Goal: Information Seeking & Learning: Learn about a topic

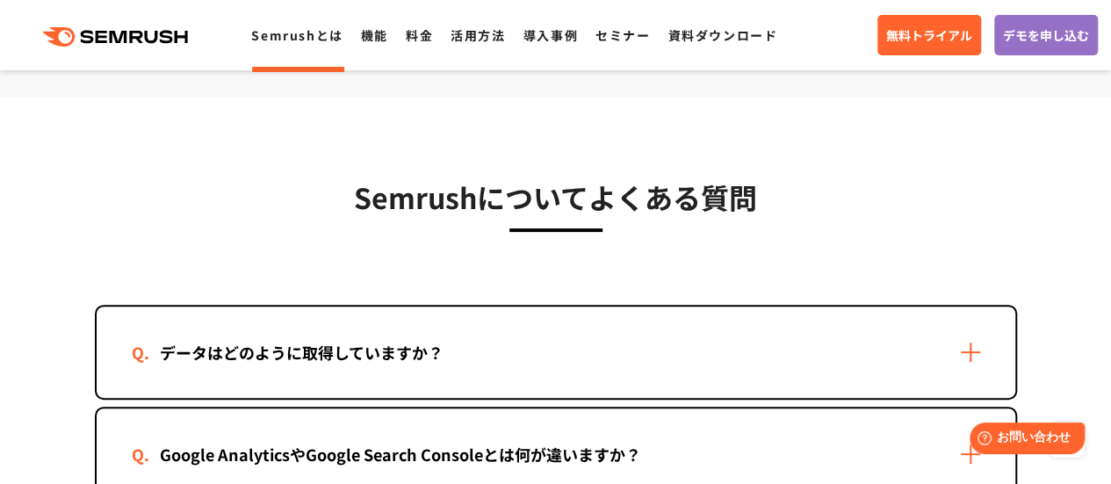
scroll to position [3598, 0]
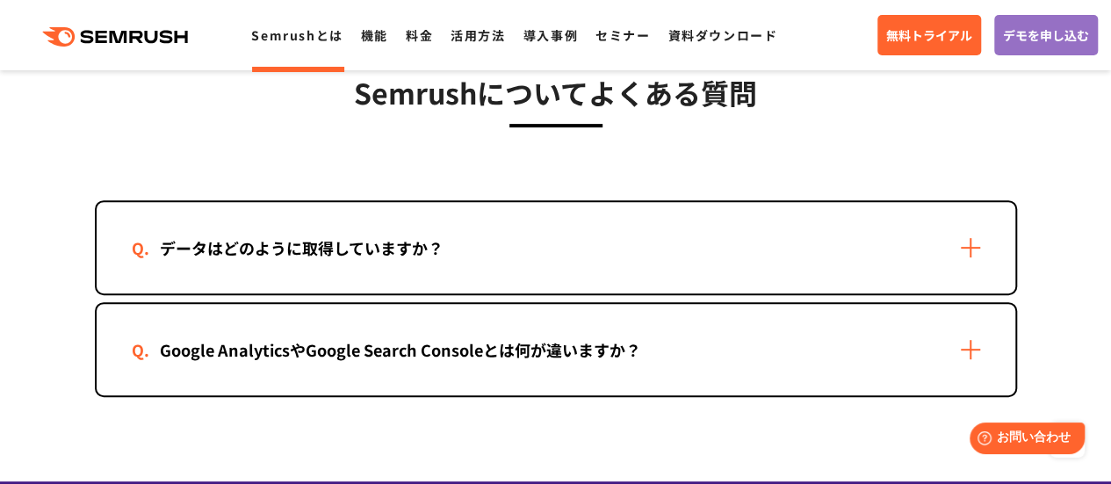
click at [624, 263] on div "データはどのように取得していますか？" at bounding box center [556, 247] width 919 height 91
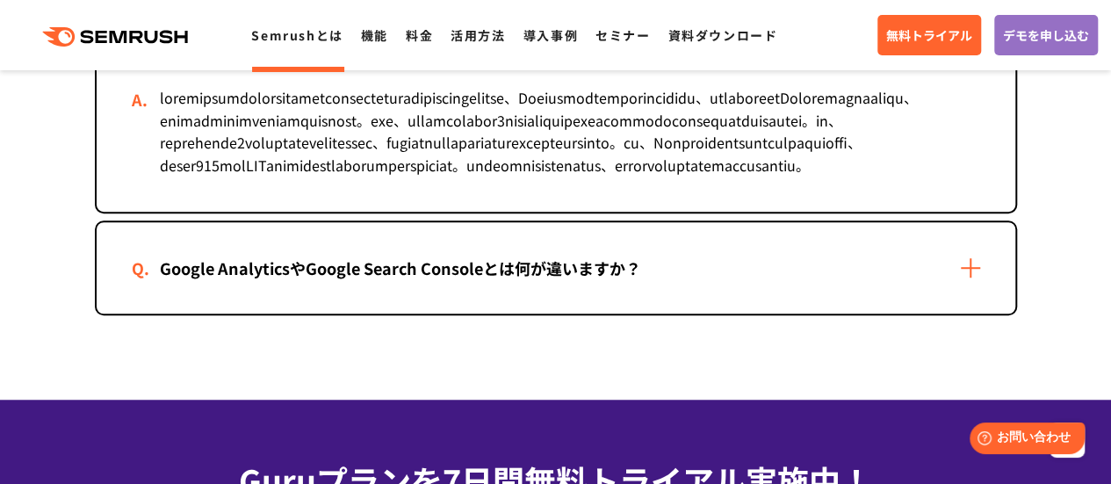
scroll to position [3837, 0]
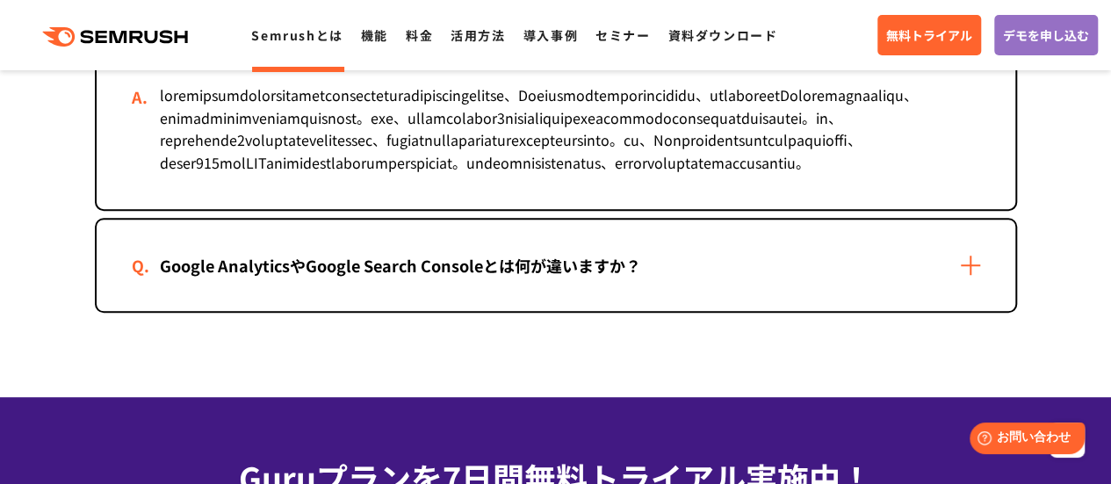
click at [629, 278] on div "Google AnalyticsやGoogle Search Consoleとは何が違いますか？" at bounding box center [401, 265] width 538 height 25
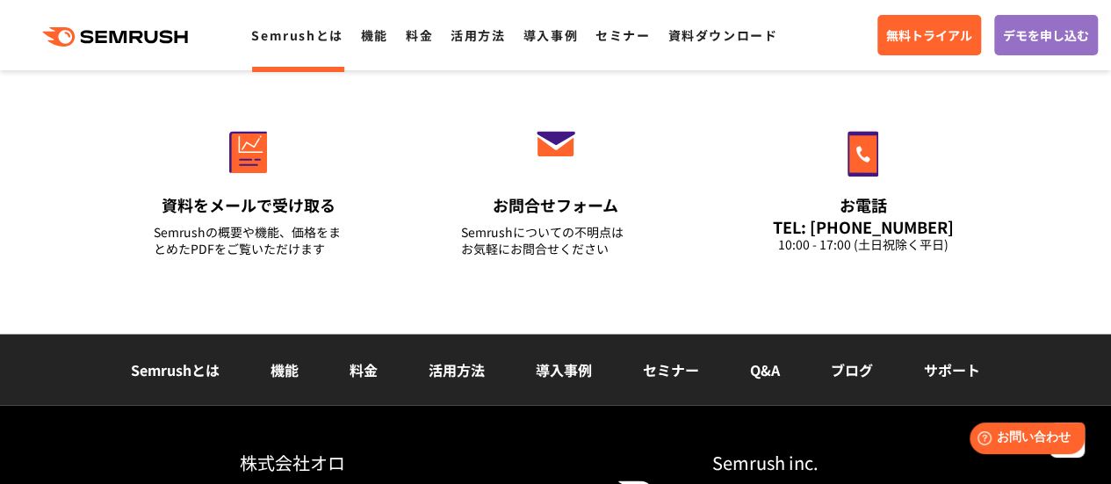
scroll to position [4823, 0]
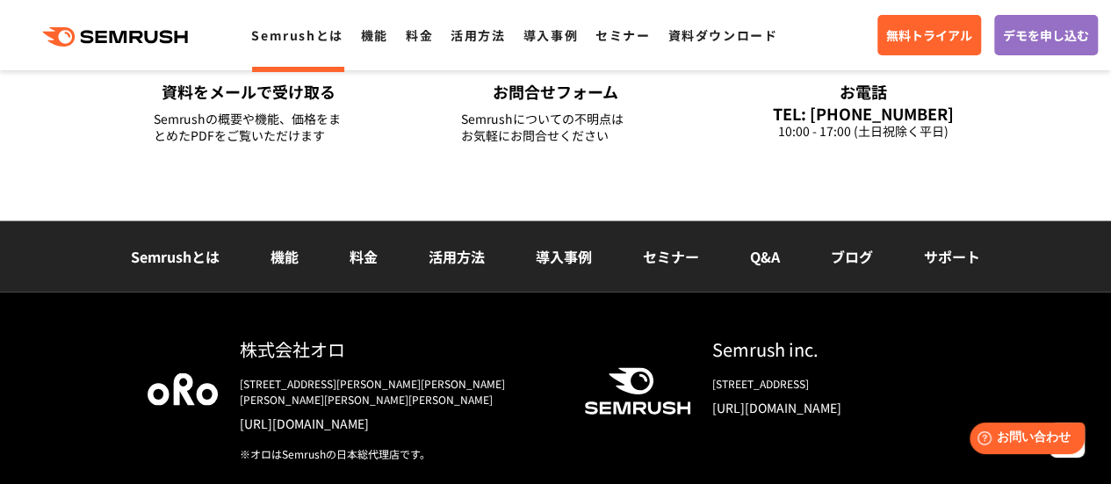
click at [372, 266] on link "料金" at bounding box center [364, 255] width 28 height 21
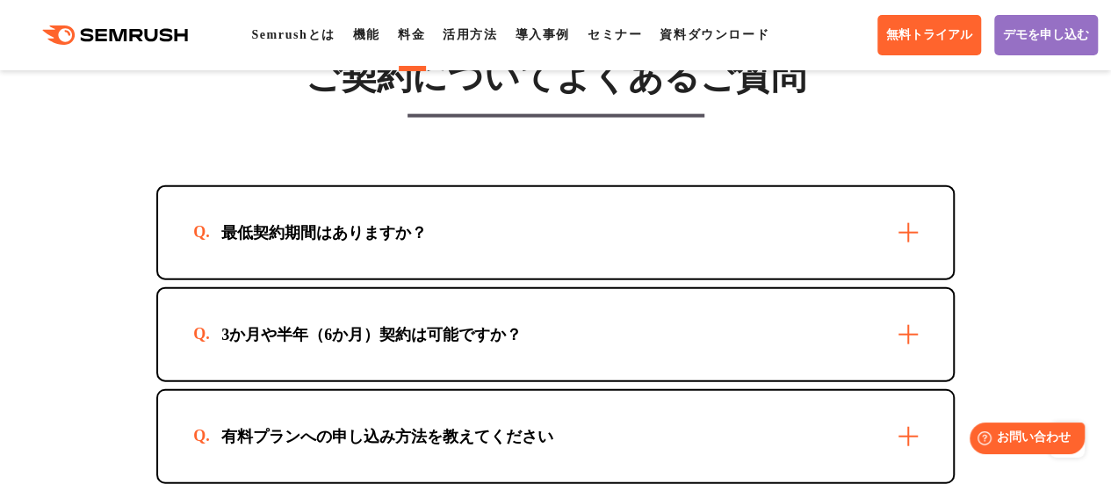
scroll to position [5275, 0]
click at [721, 279] on div "最低契約期間はありますか？ 最短1か月からご利用いただけます。" at bounding box center [555, 231] width 799 height 95
click at [713, 278] on div "最低契約期間はありますか？" at bounding box center [555, 231] width 795 height 91
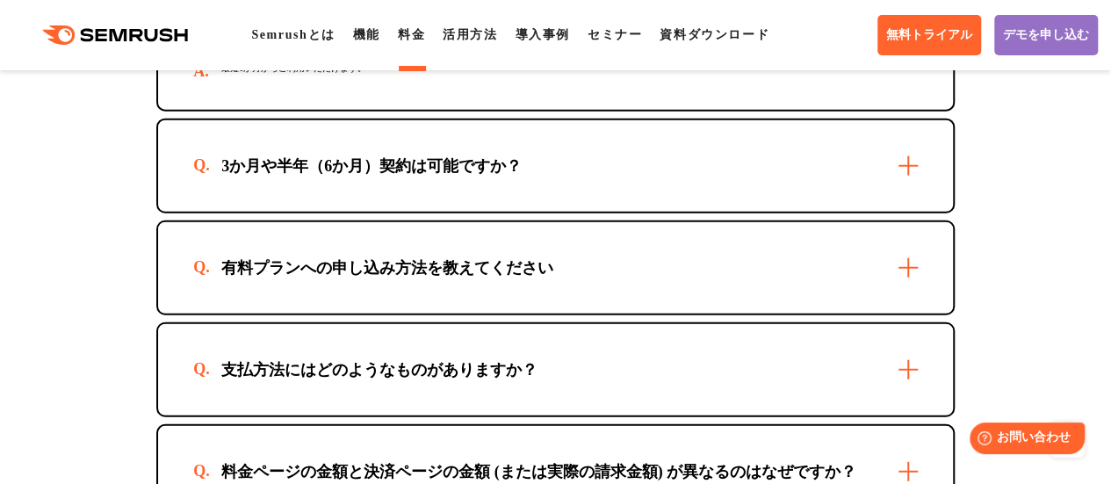
scroll to position [5524, 0]
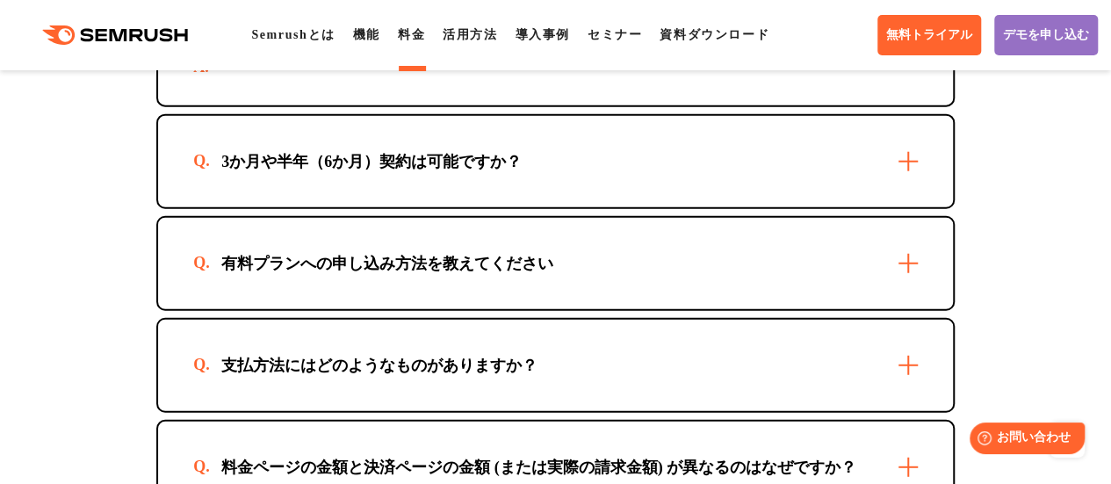
click at [681, 204] on div "3か月や半年（6か月）契約は可能ですか？" at bounding box center [555, 161] width 795 height 91
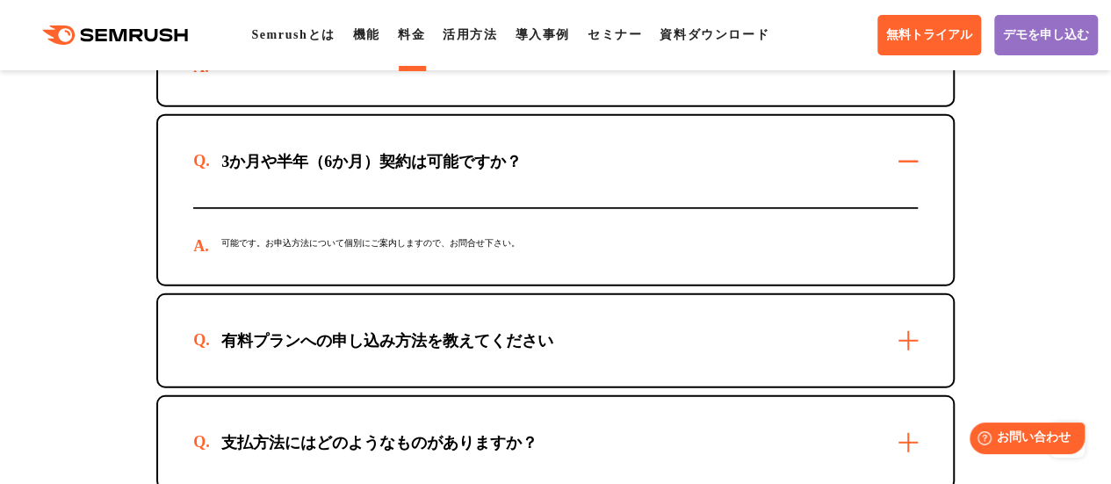
scroll to position [5657, 0]
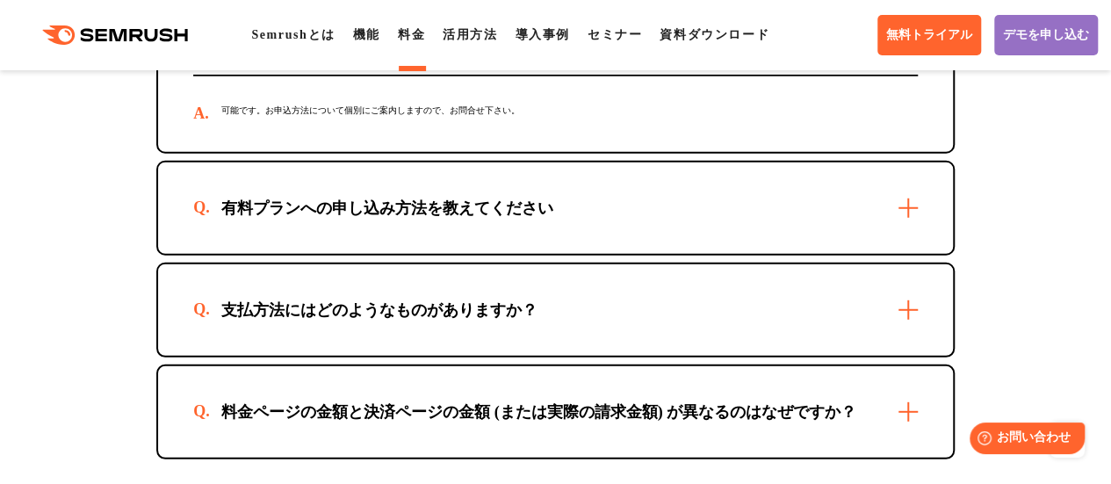
click at [673, 254] on div "有料プランへの申し込み方法を教えてください" at bounding box center [555, 208] width 795 height 91
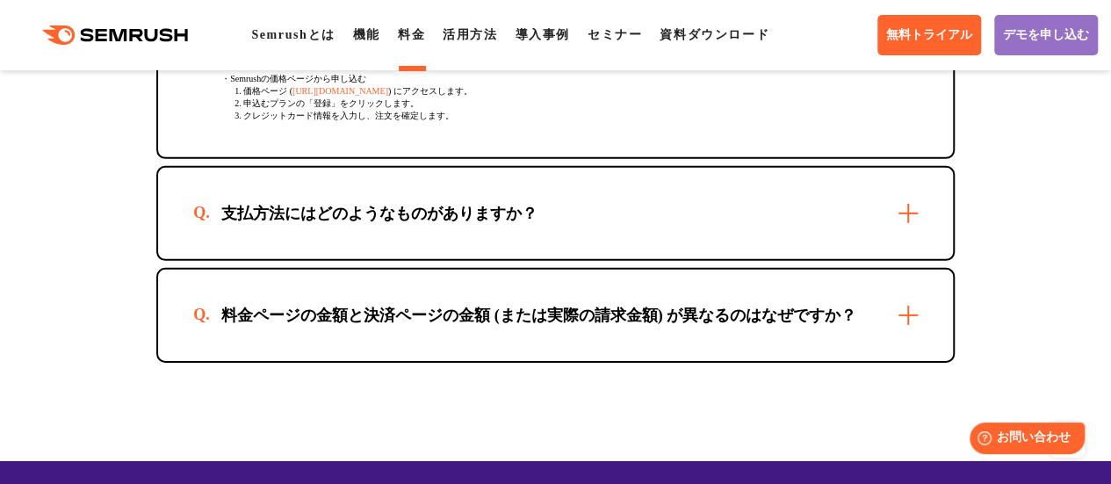
scroll to position [5966, 0]
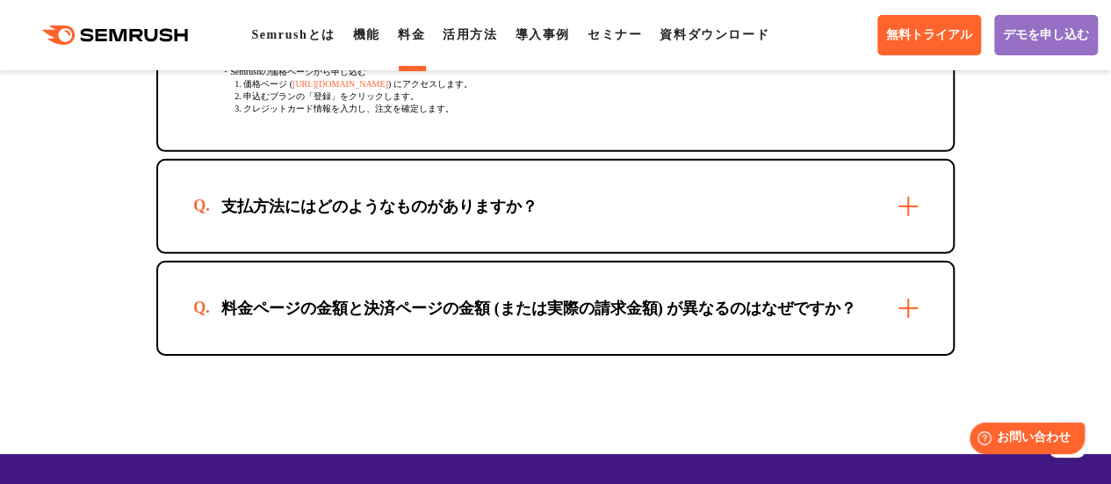
click at [669, 252] on div "支払方法にはどのようなものがありますか？" at bounding box center [555, 206] width 795 height 91
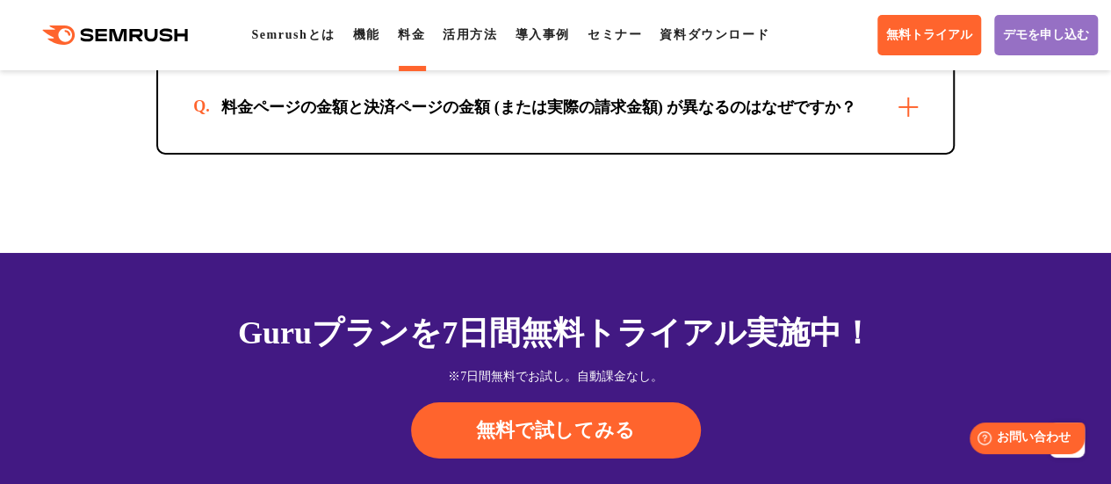
scroll to position [6275, 0]
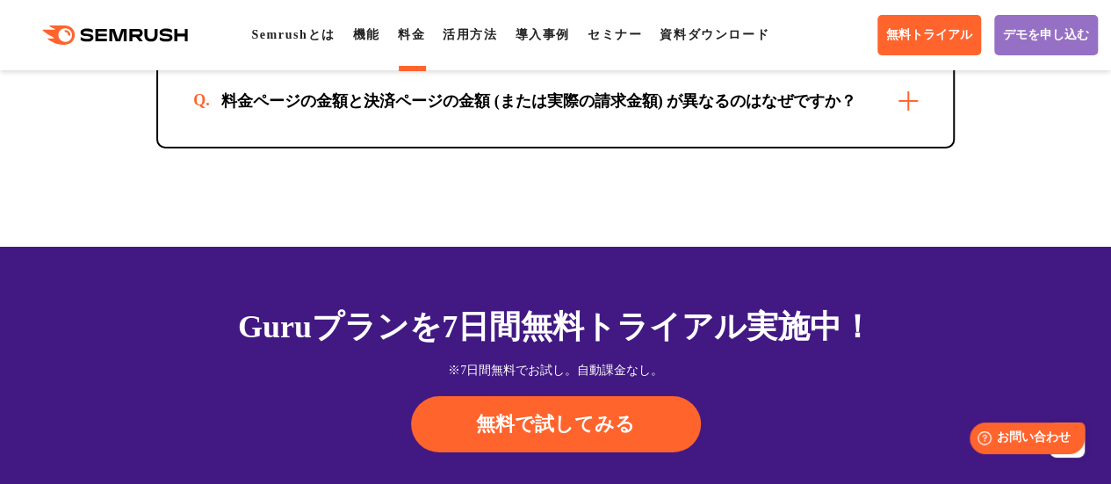
click at [635, 147] on div "料金ページの金額と決済ページの金額 (または実際の請求金額) が異なるのはなぜですか？" at bounding box center [555, 100] width 795 height 91
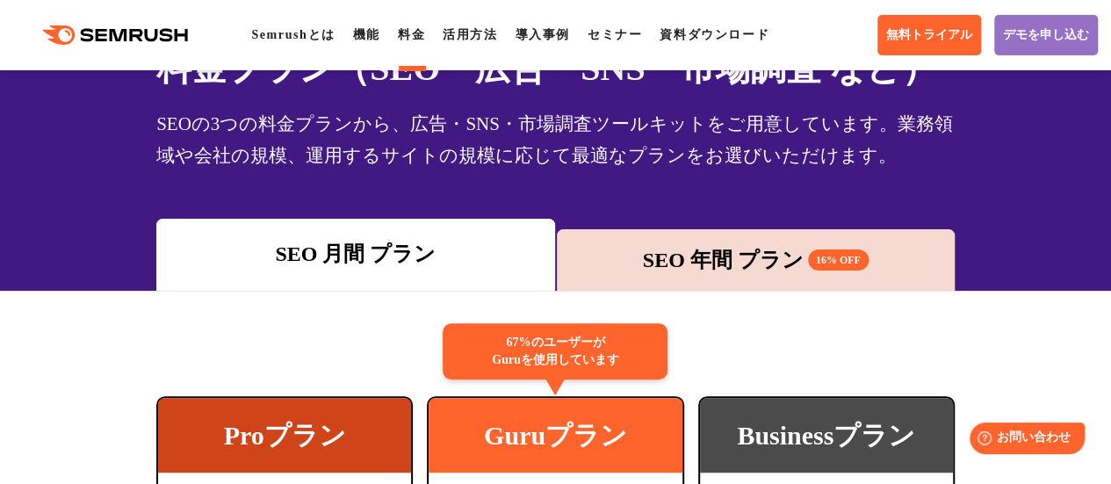
scroll to position [0, 0]
